Goal: Find specific page/section: Find specific page/section

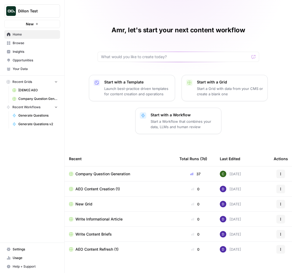
click at [15, 6] on button "Dillon Test" at bounding box center [32, 10] width 56 height 13
type input "desc"
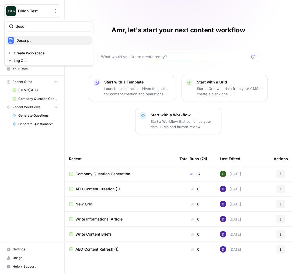
click at [31, 39] on span "Descript" at bounding box center [51, 40] width 71 height 5
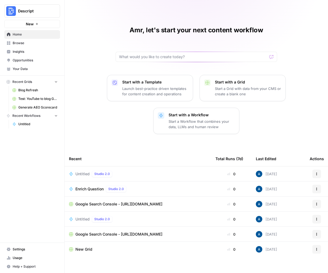
click at [98, 73] on div "Amr, let's start your next content workflow Start with a Template Launch best-p…" at bounding box center [196, 140] width 263 height 281
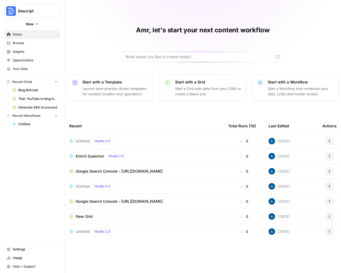
click at [32, 51] on span "Insights" at bounding box center [35, 51] width 45 height 5
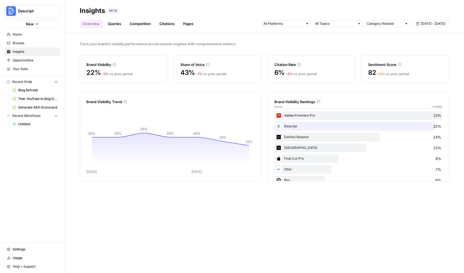
click at [114, 22] on link "Queries" at bounding box center [115, 23] width 20 height 9
